Goal: Information Seeking & Learning: Learn about a topic

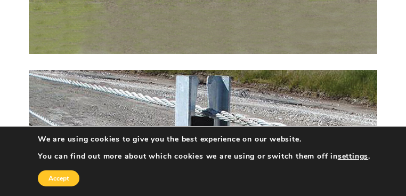
scroll to position [1280, 0]
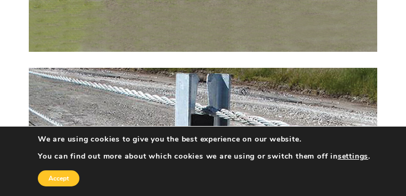
click at [79, 170] on button "Accept" at bounding box center [59, 178] width 42 height 16
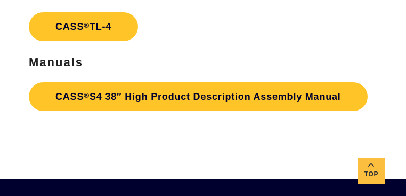
scroll to position [1621, 0]
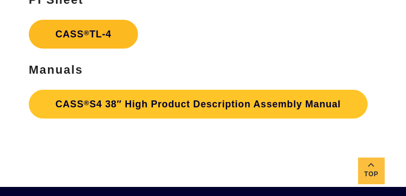
click at [138, 48] on link "CASS ® TL-4" at bounding box center [83, 34] width 109 height 29
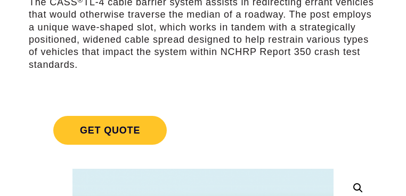
scroll to position [63, 0]
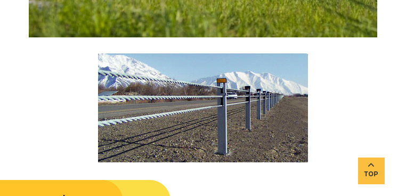
scroll to position [2026, 0]
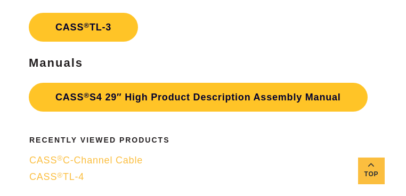
scroll to position [1664, 0]
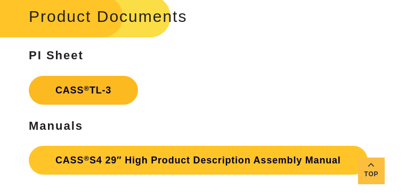
click at [138, 83] on link "CASS ® TL-3" at bounding box center [83, 90] width 109 height 29
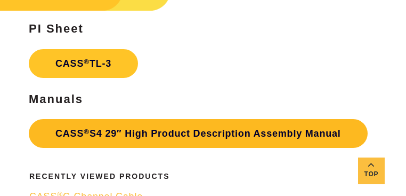
scroll to position [1733, 0]
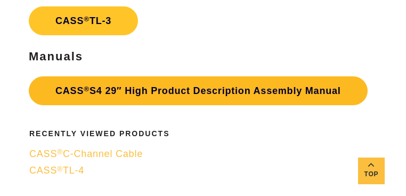
click at [188, 94] on link "CASS ® S4 29″ High Product Description Assembly Manual" at bounding box center [198, 90] width 339 height 29
